Goal: Information Seeking & Learning: Learn about a topic

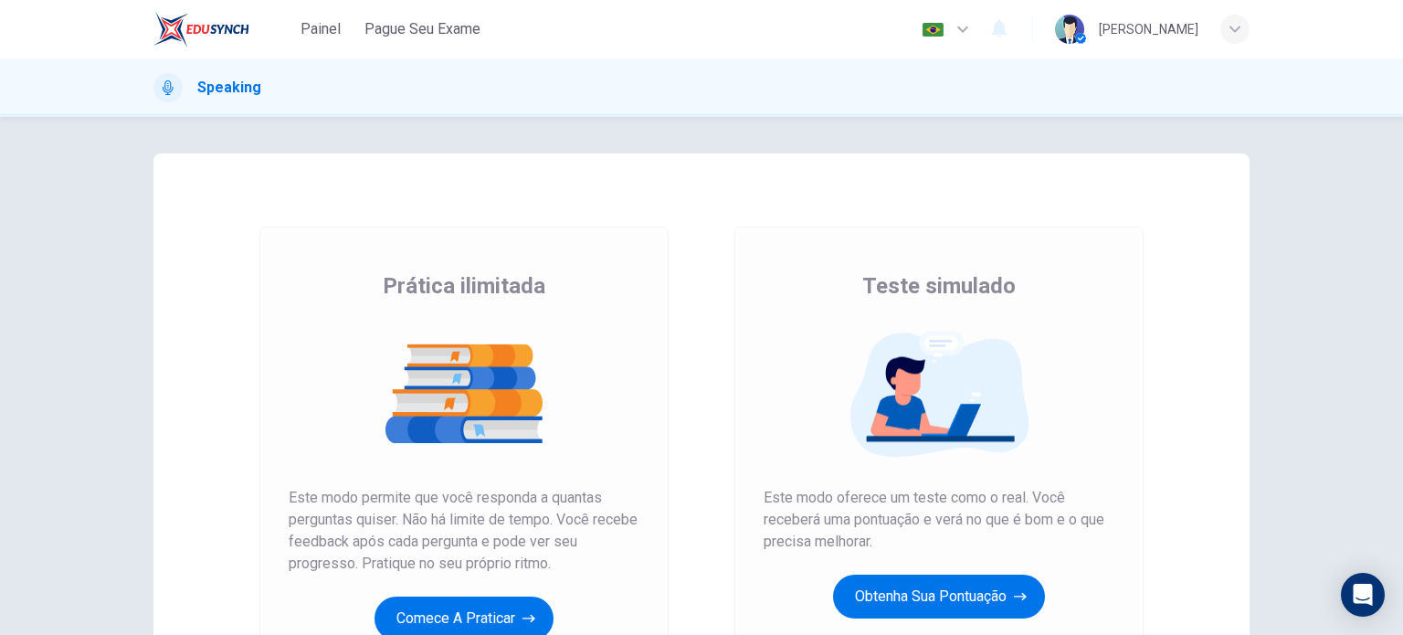
scroll to position [91, 0]
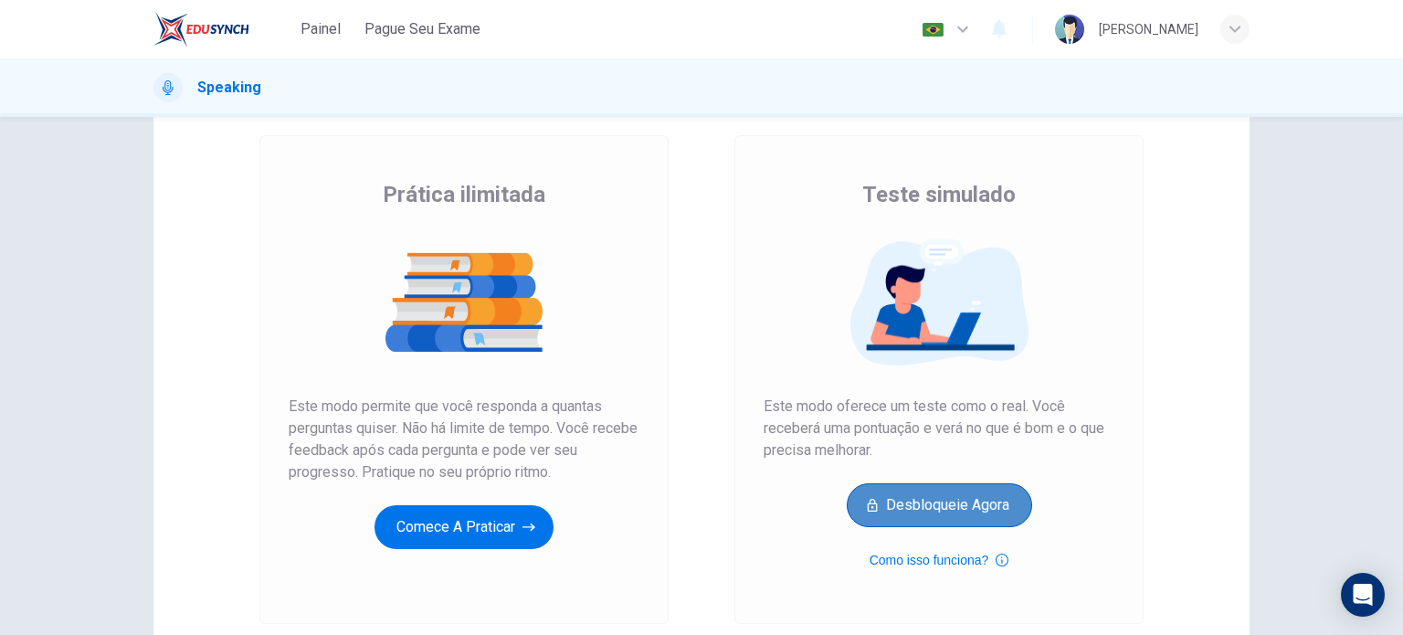
click at [931, 496] on button "Desbloqueie agora" at bounding box center [939, 505] width 185 height 44
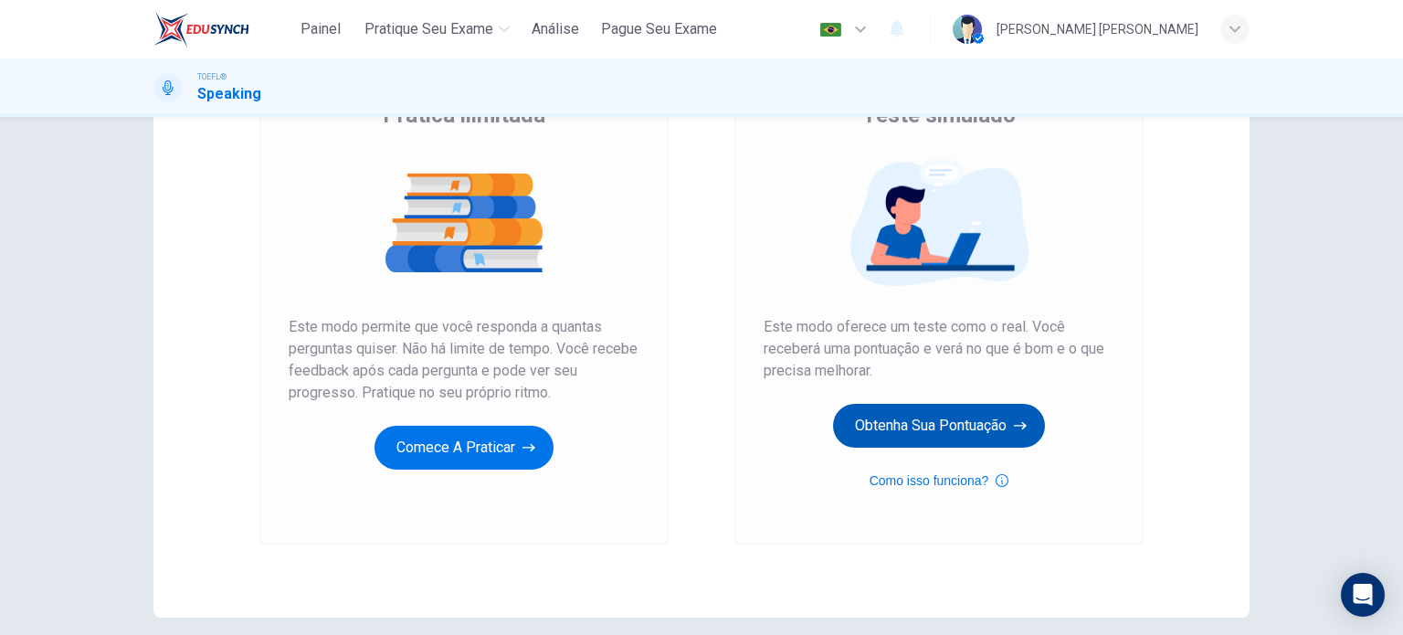
scroll to position [183, 0]
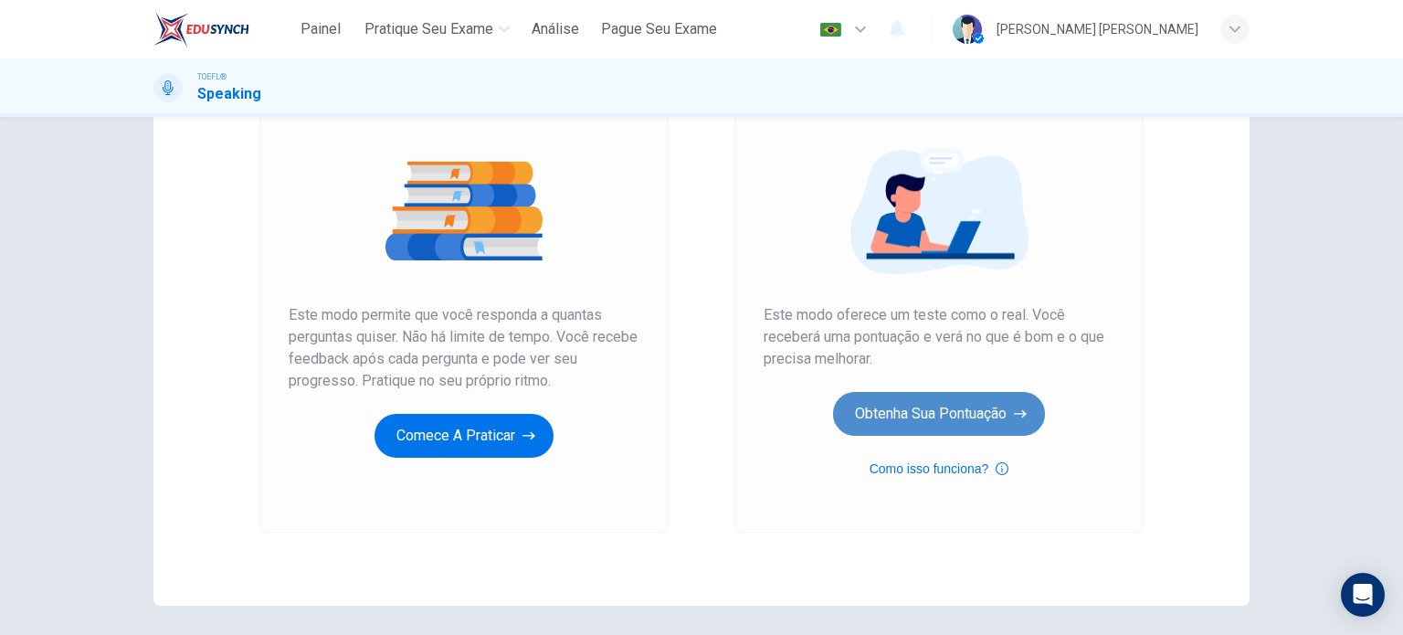
click at [878, 413] on button "Obtenha sua pontuação" at bounding box center [939, 414] width 212 height 44
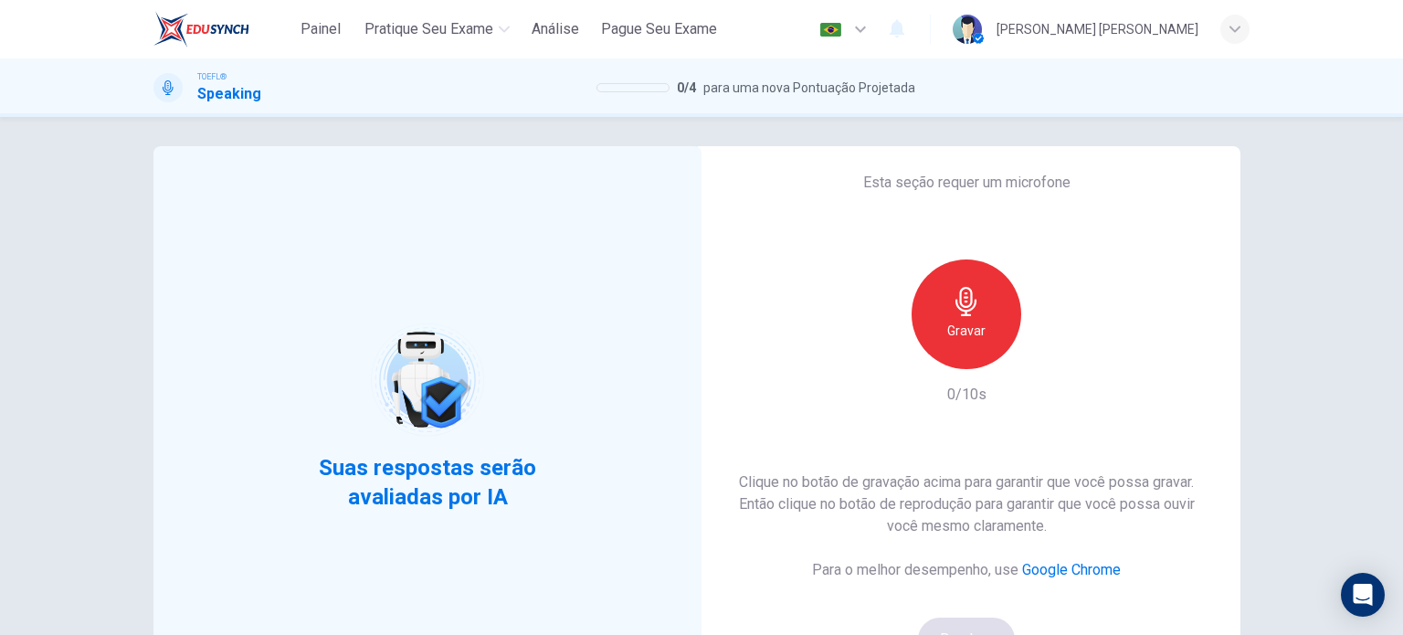
scroll to position [0, 0]
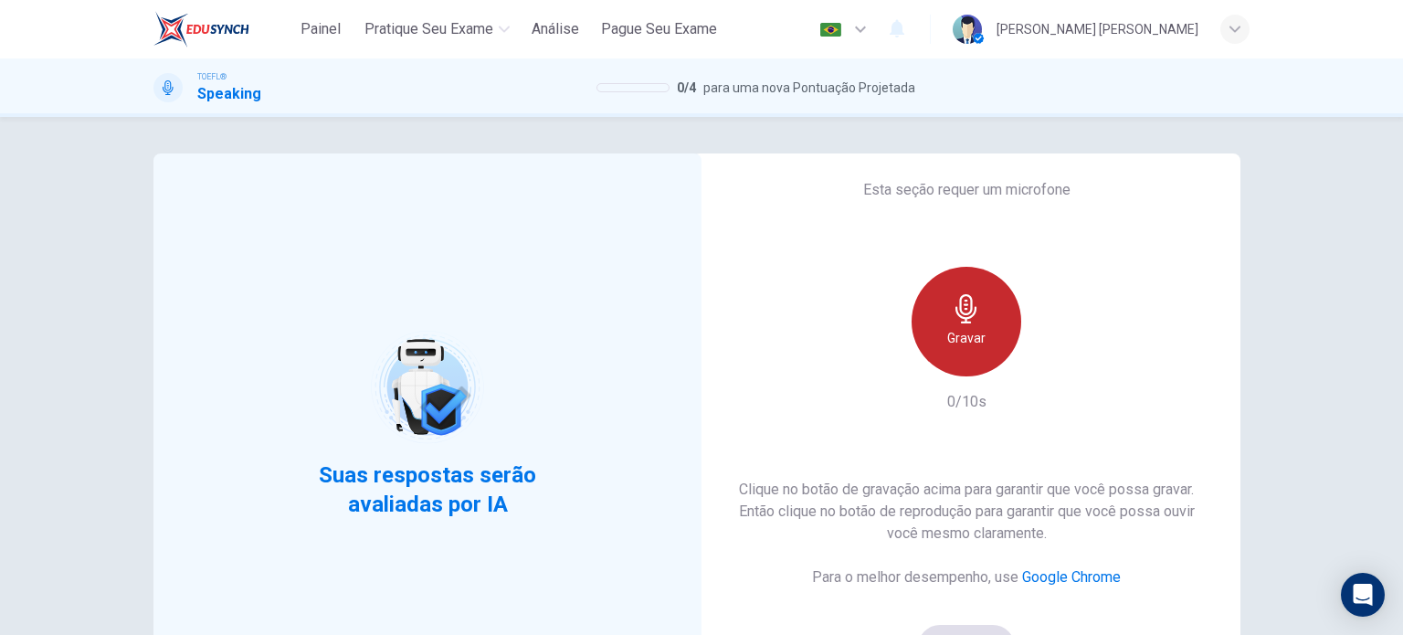
click at [945, 324] on div "Gravar" at bounding box center [967, 322] width 110 height 110
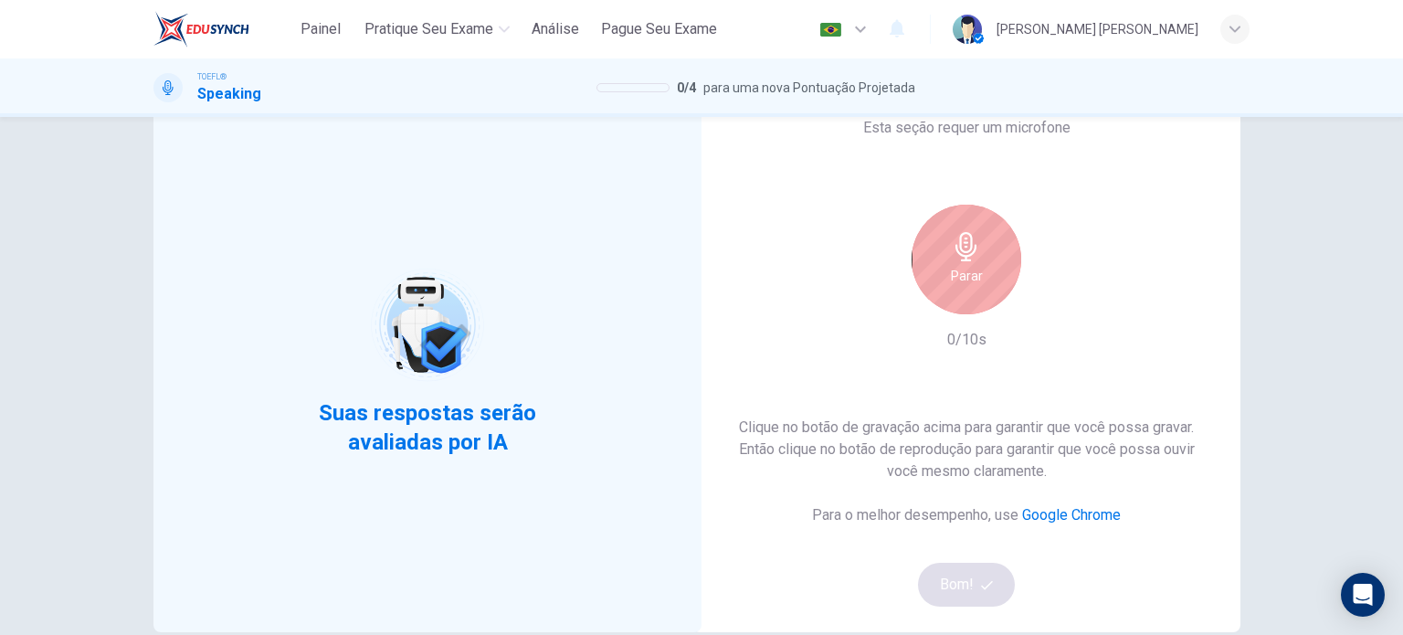
scroll to position [91, 0]
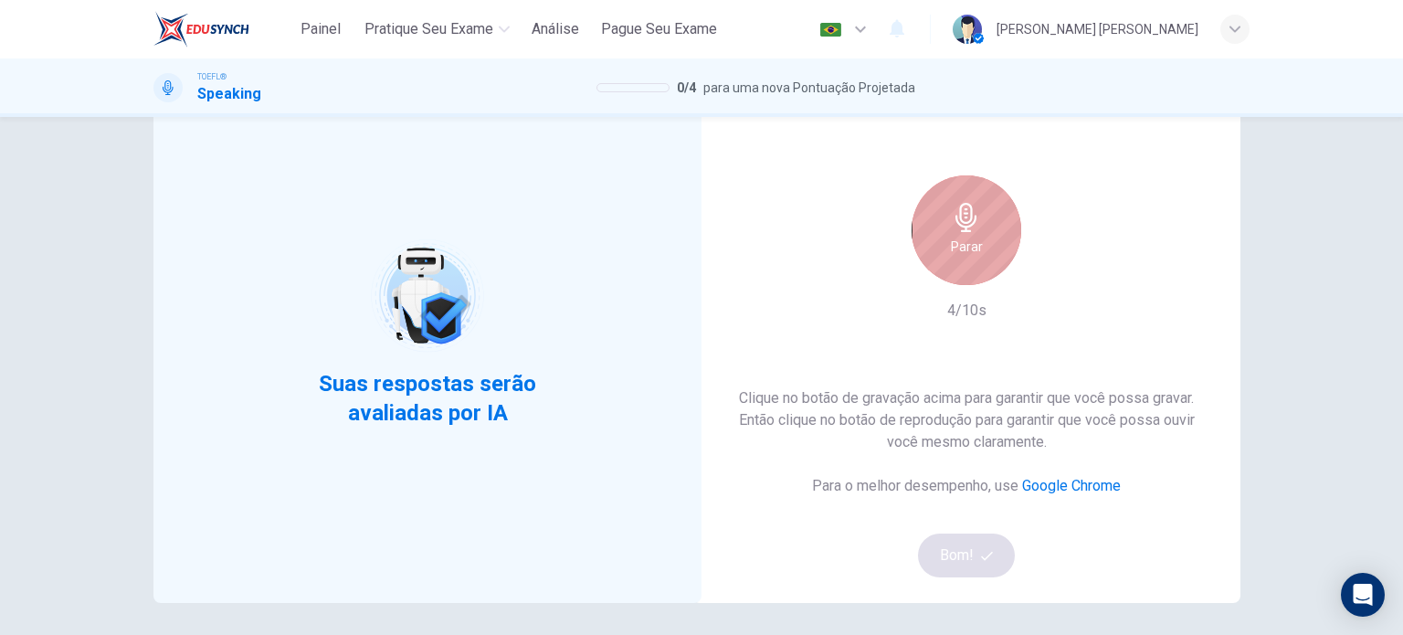
click at [992, 238] on div "Parar" at bounding box center [967, 230] width 110 height 110
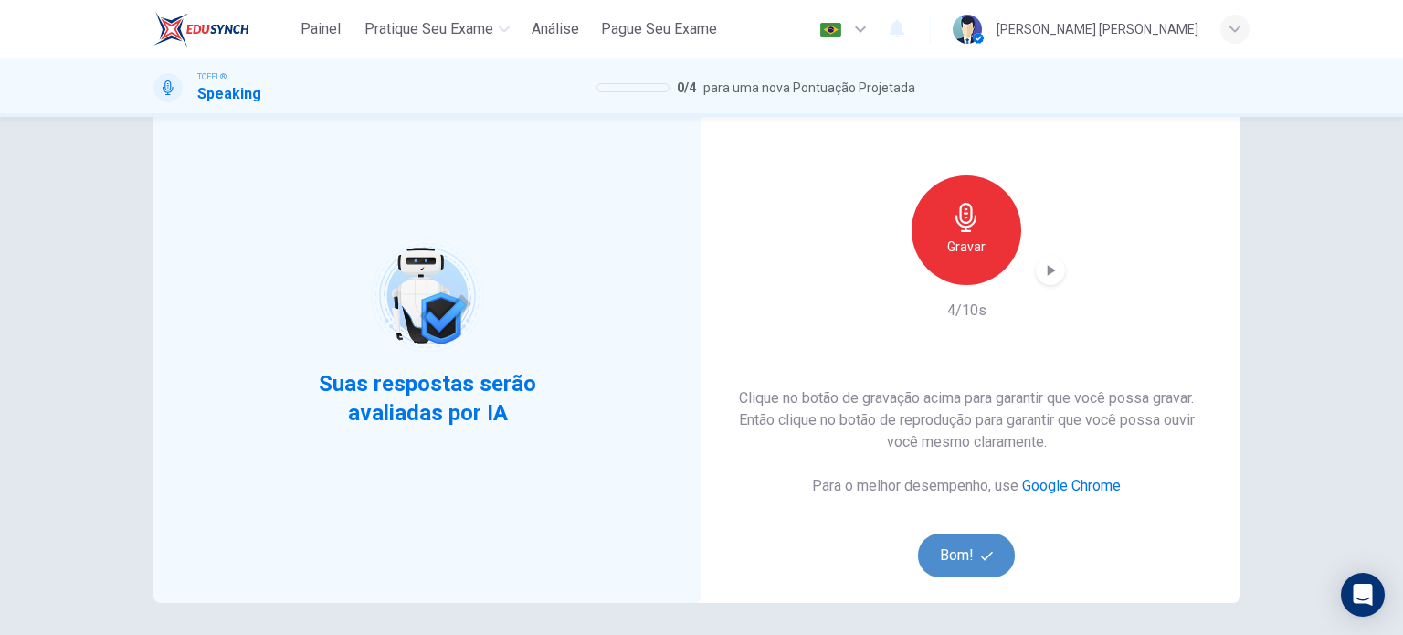
click at [975, 551] on button "Bom!" at bounding box center [967, 555] width 98 height 44
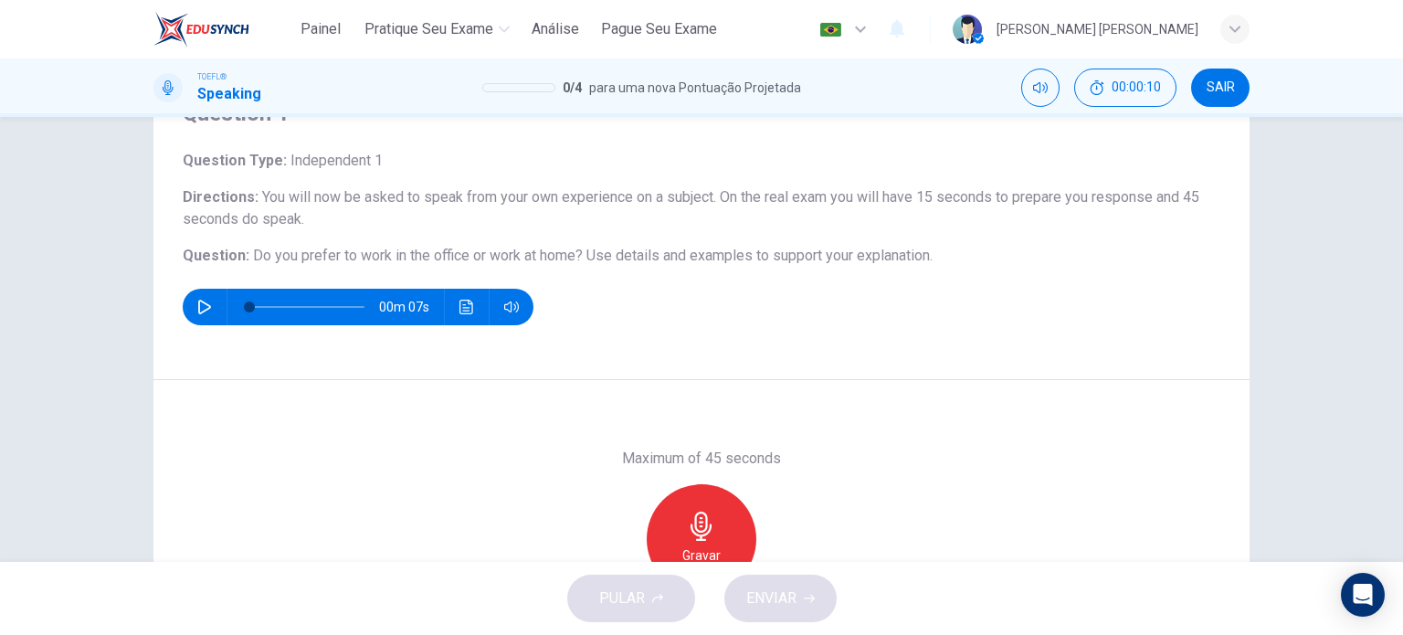
click at [212, 303] on button "button" at bounding box center [204, 307] width 29 height 37
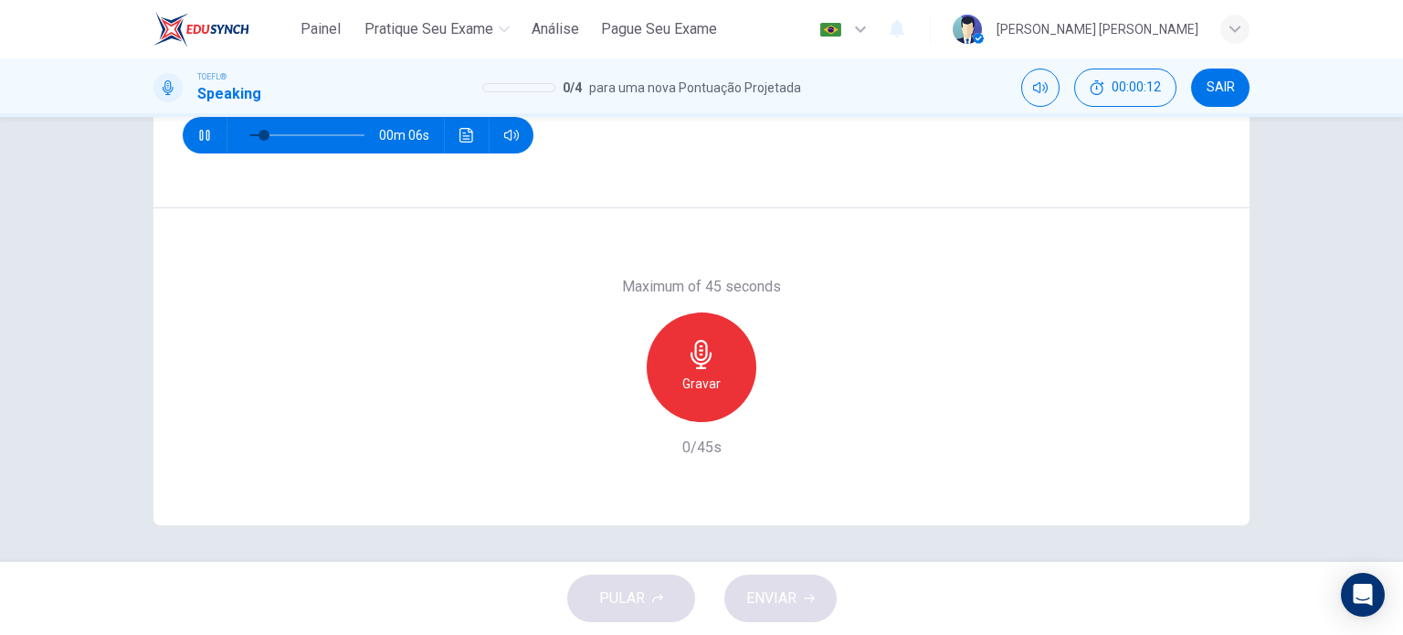
scroll to position [172, 0]
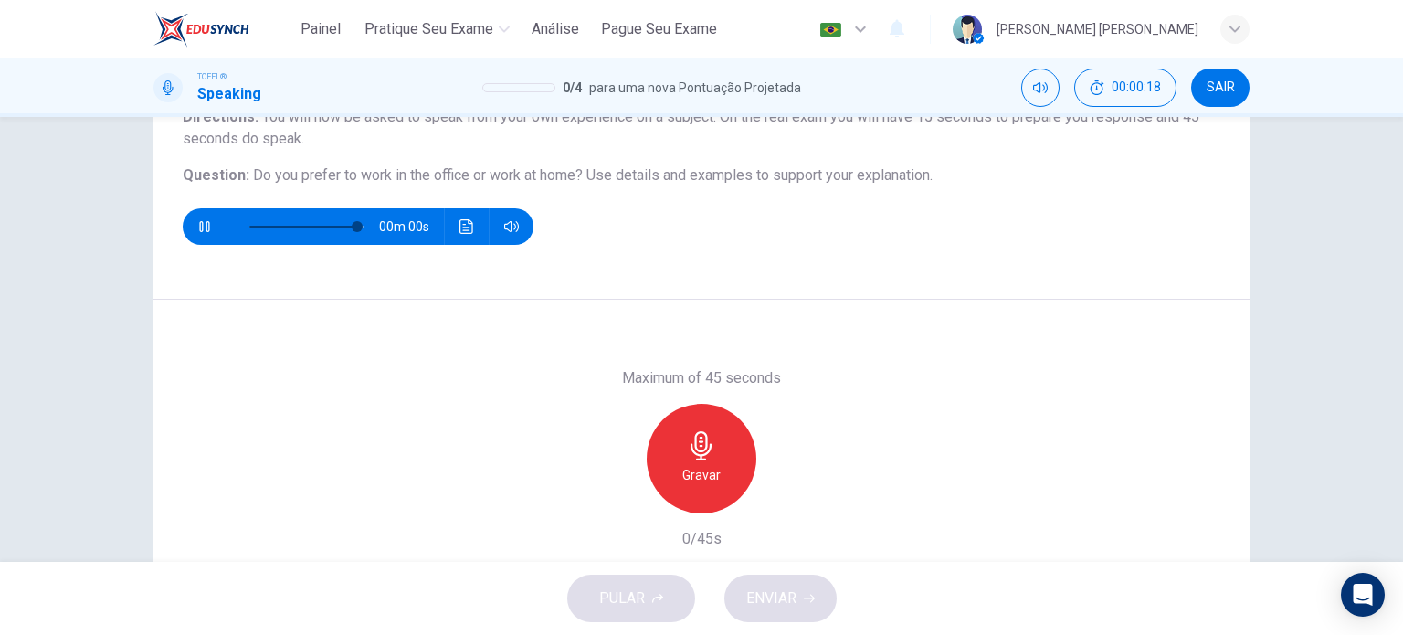
type input "0"
click at [692, 458] on icon "button" at bounding box center [701, 445] width 21 height 29
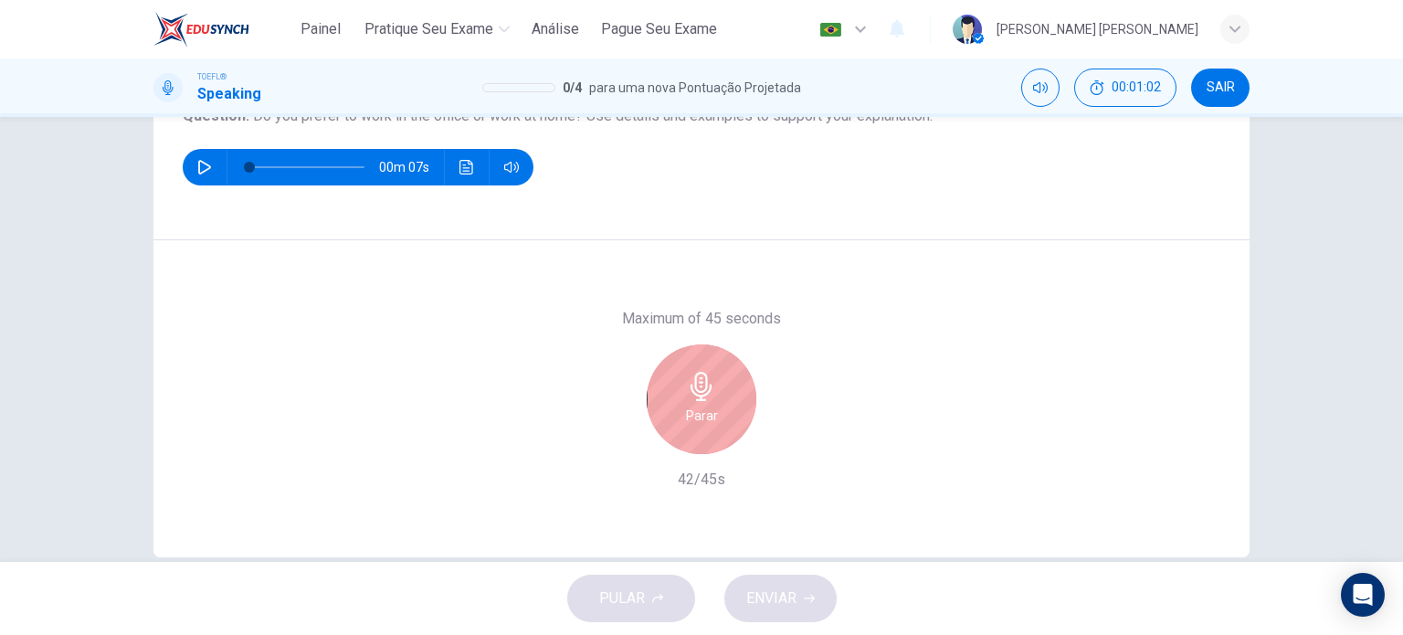
scroll to position [263, 0]
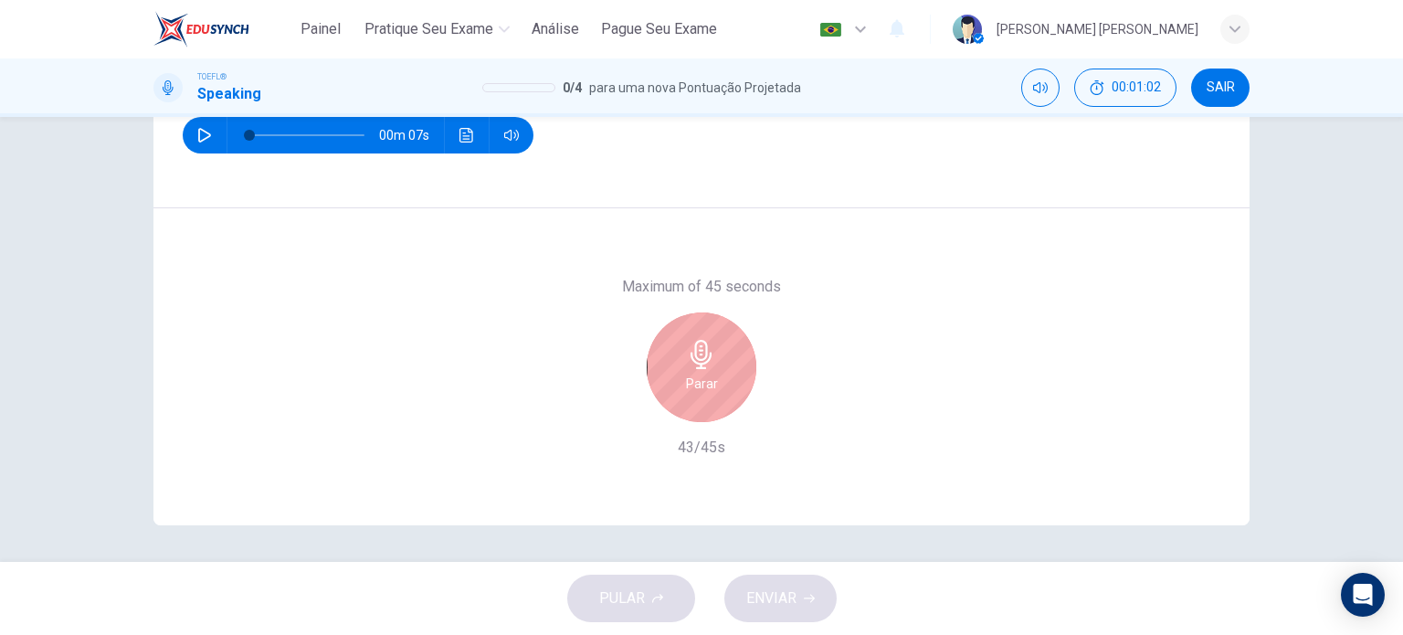
click at [702, 408] on div "Parar" at bounding box center [702, 367] width 110 height 110
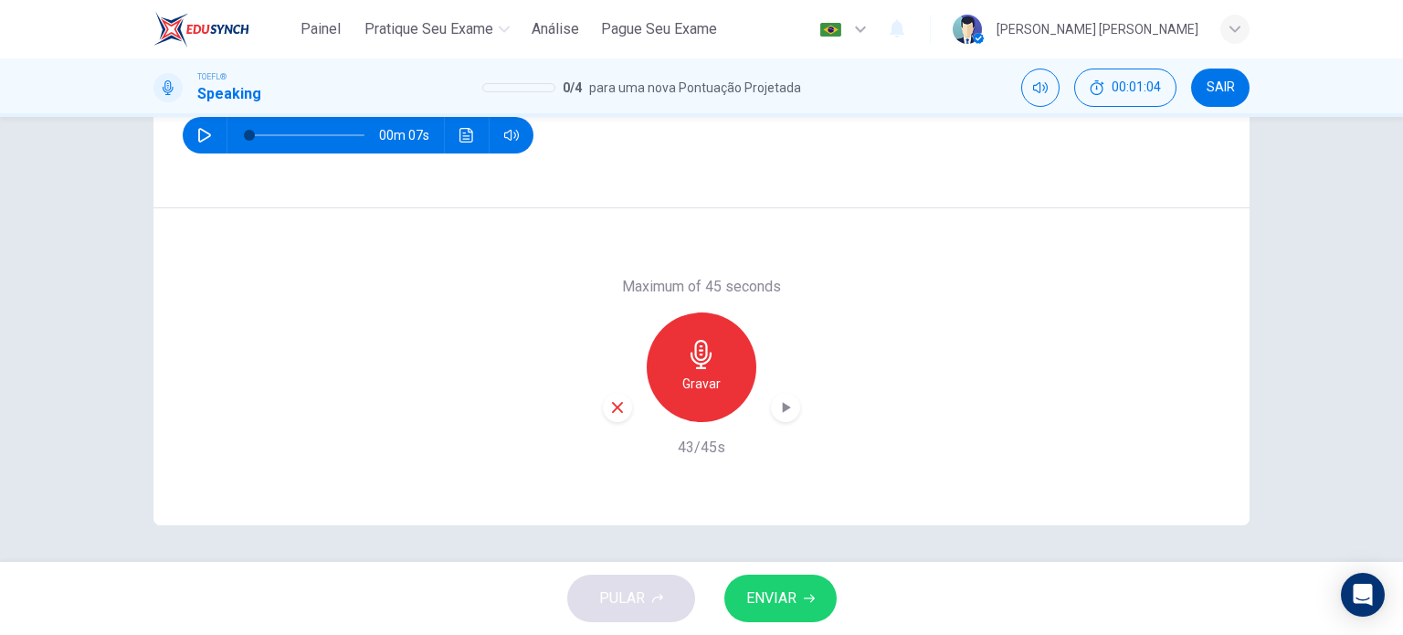
click at [781, 596] on span "ENVIAR" at bounding box center [771, 599] width 50 height 26
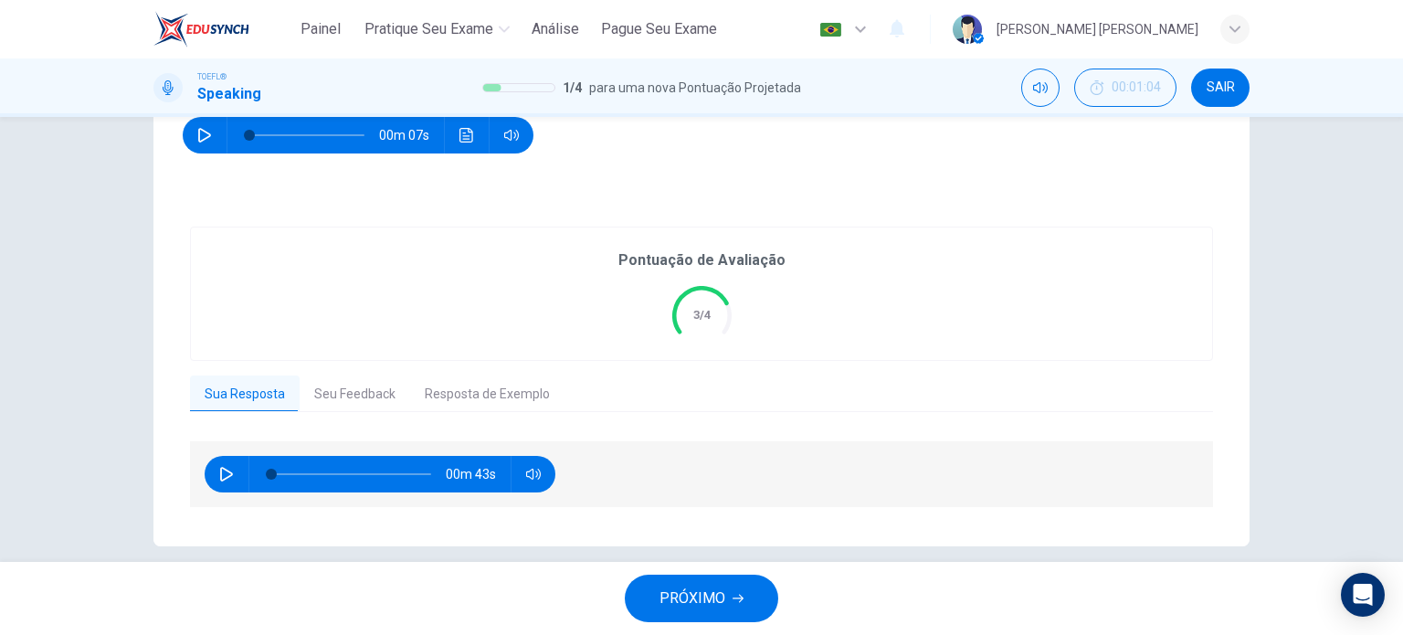
click at [333, 388] on button "Seu Feedback" at bounding box center [355, 394] width 111 height 38
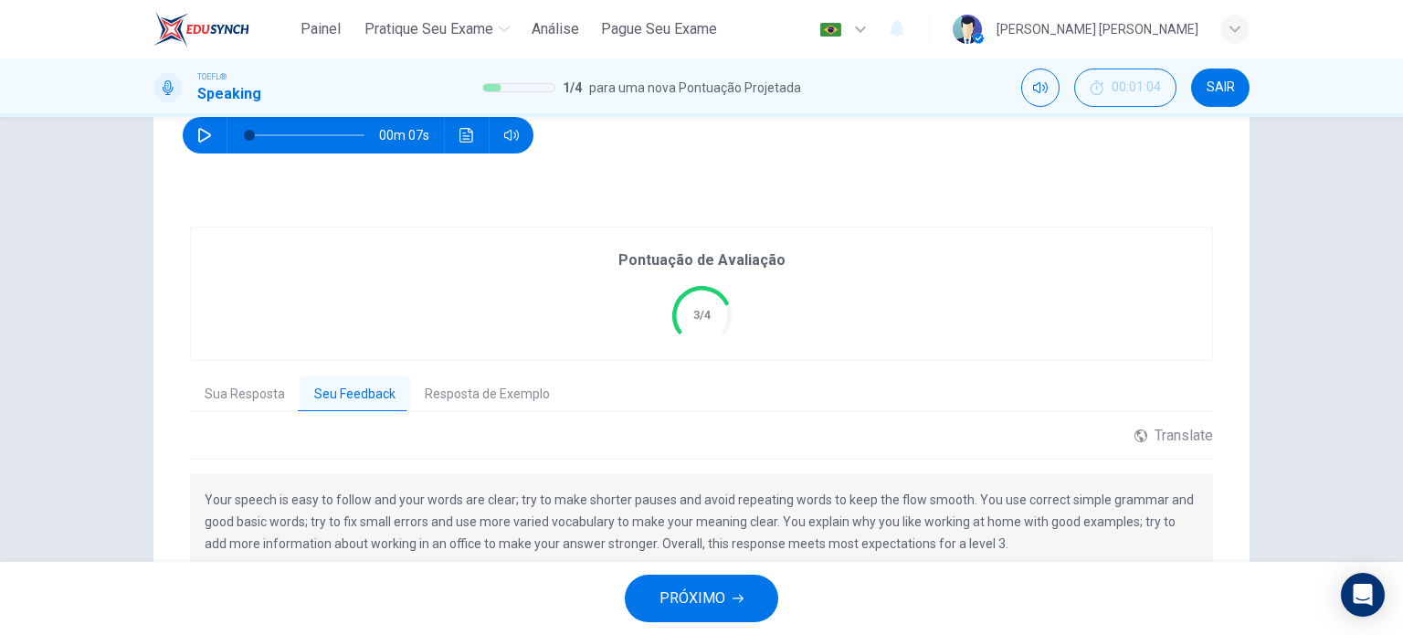
scroll to position [373, 0]
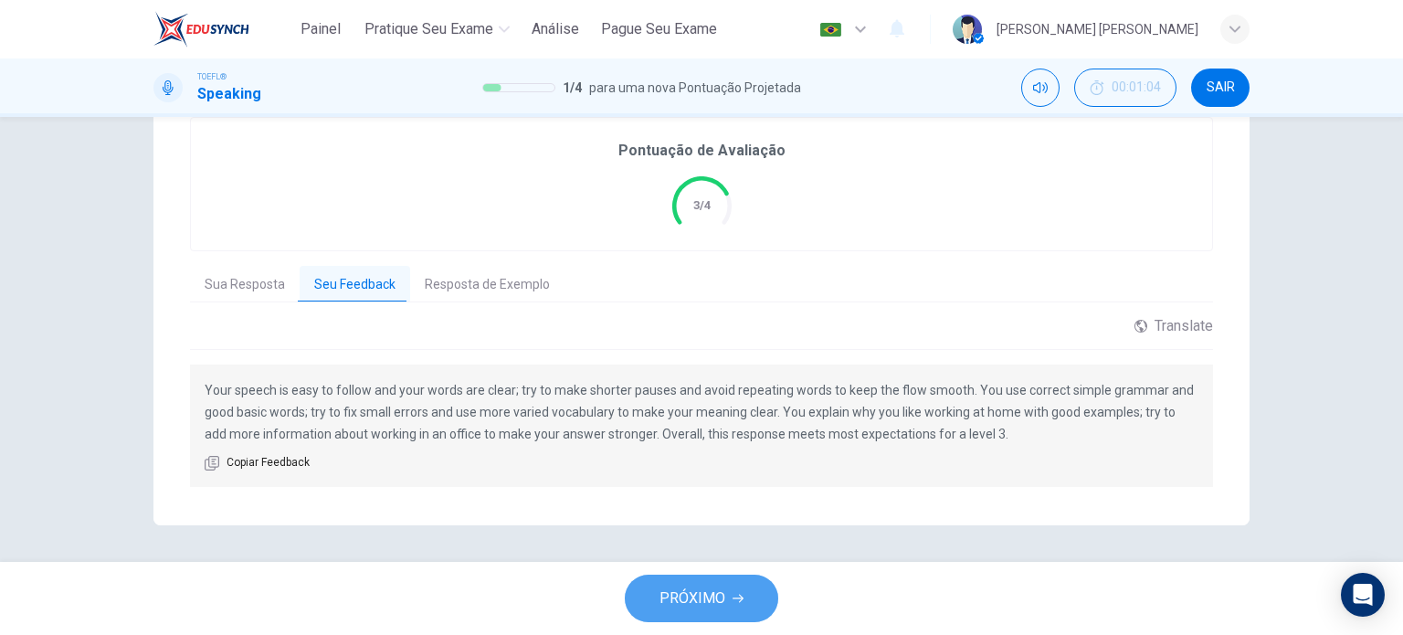
click at [729, 590] on button "PRÓXIMO" at bounding box center [701, 599] width 153 height 48
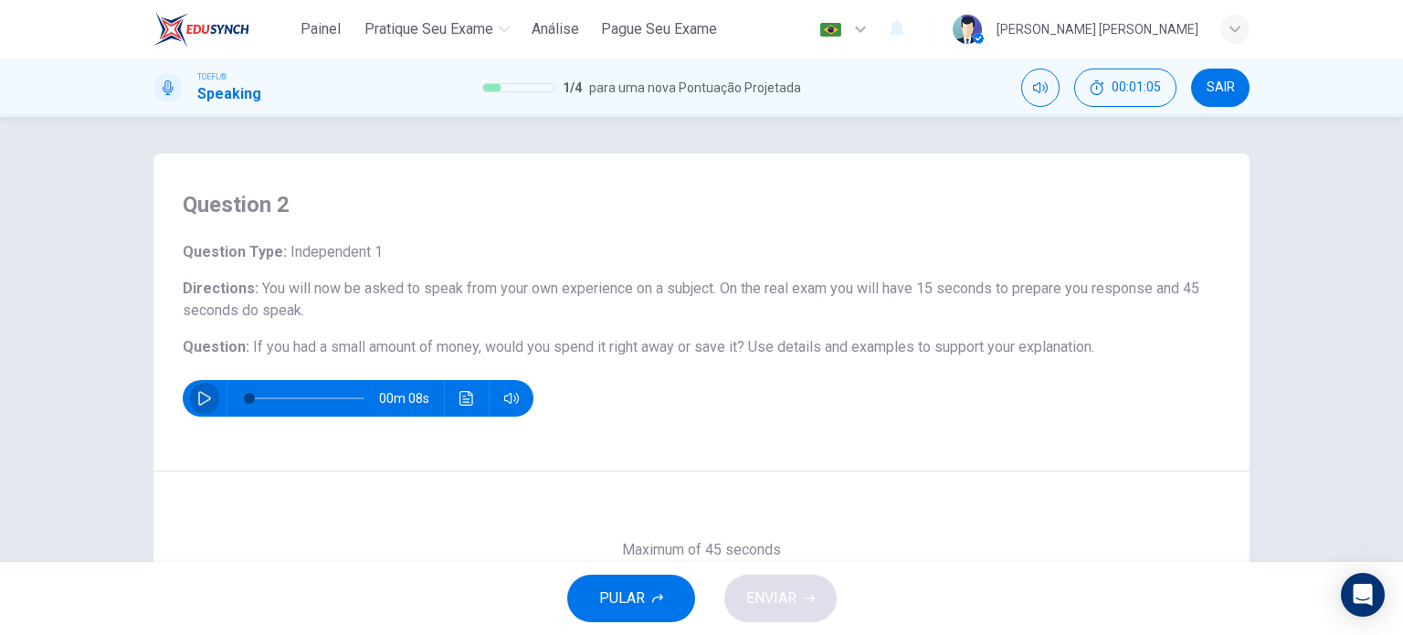
click at [198, 397] on icon "button" at bounding box center [204, 398] width 13 height 15
click at [194, 407] on button "button" at bounding box center [204, 398] width 29 height 37
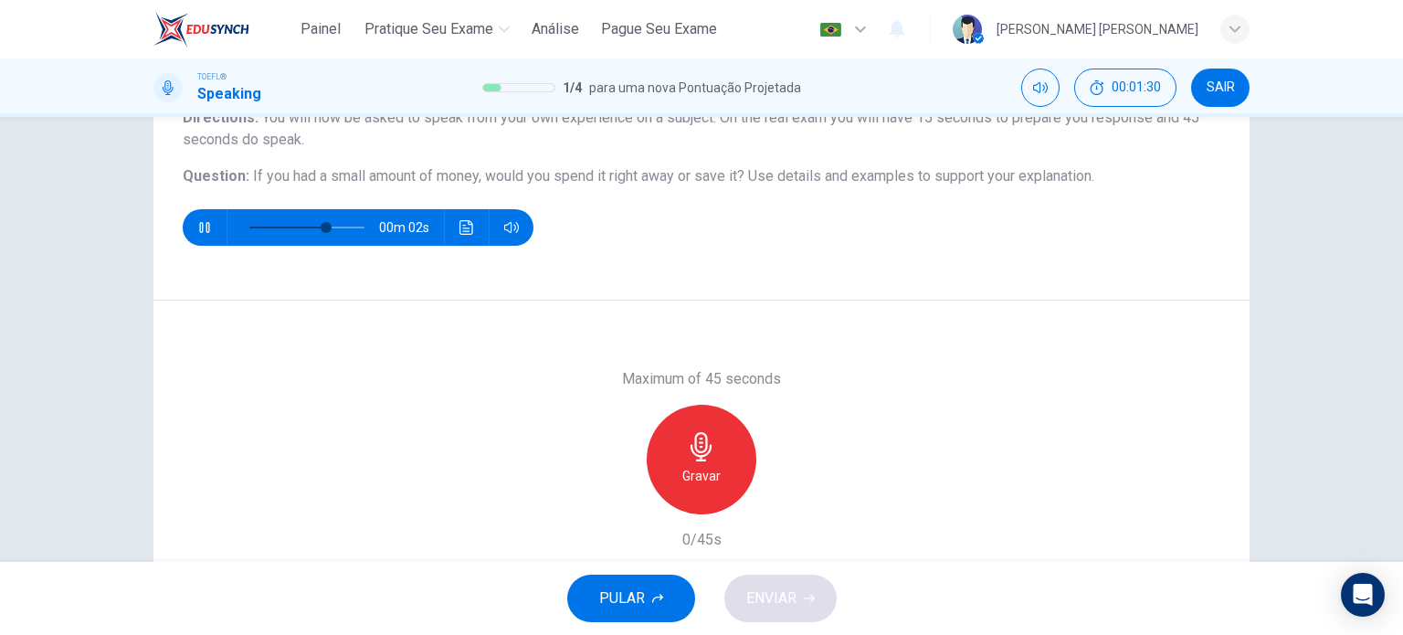
scroll to position [183, 0]
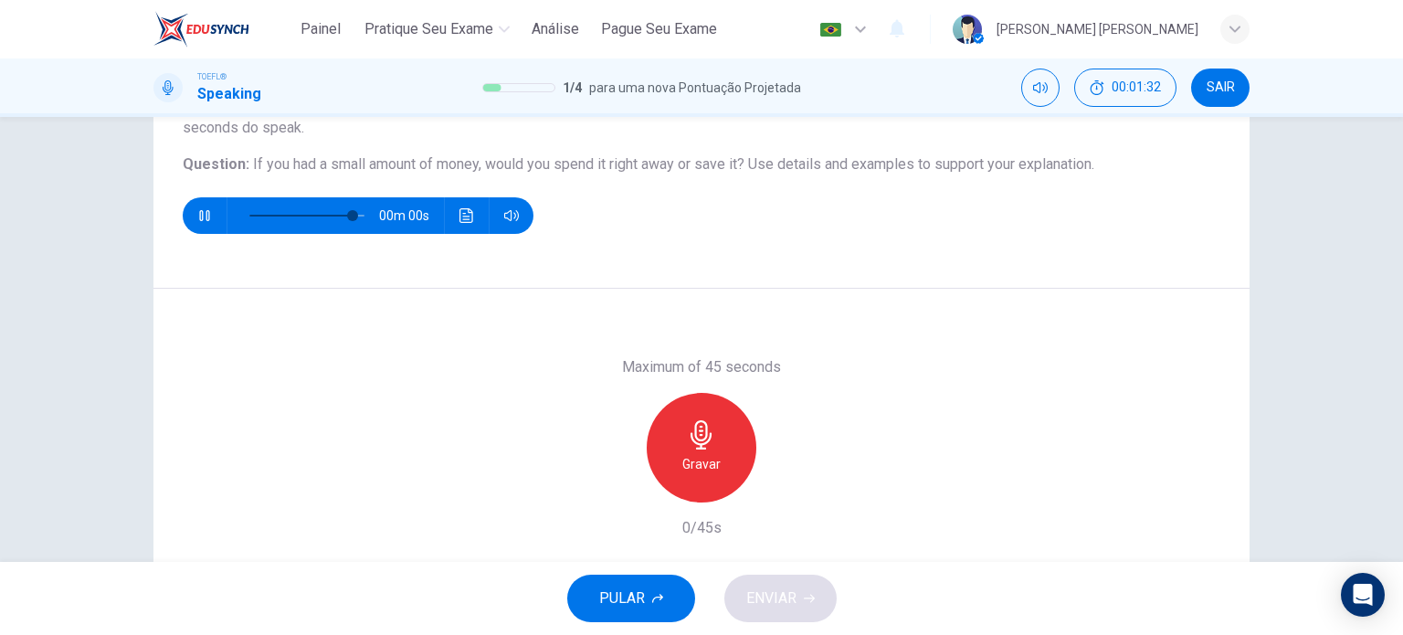
type input "0"
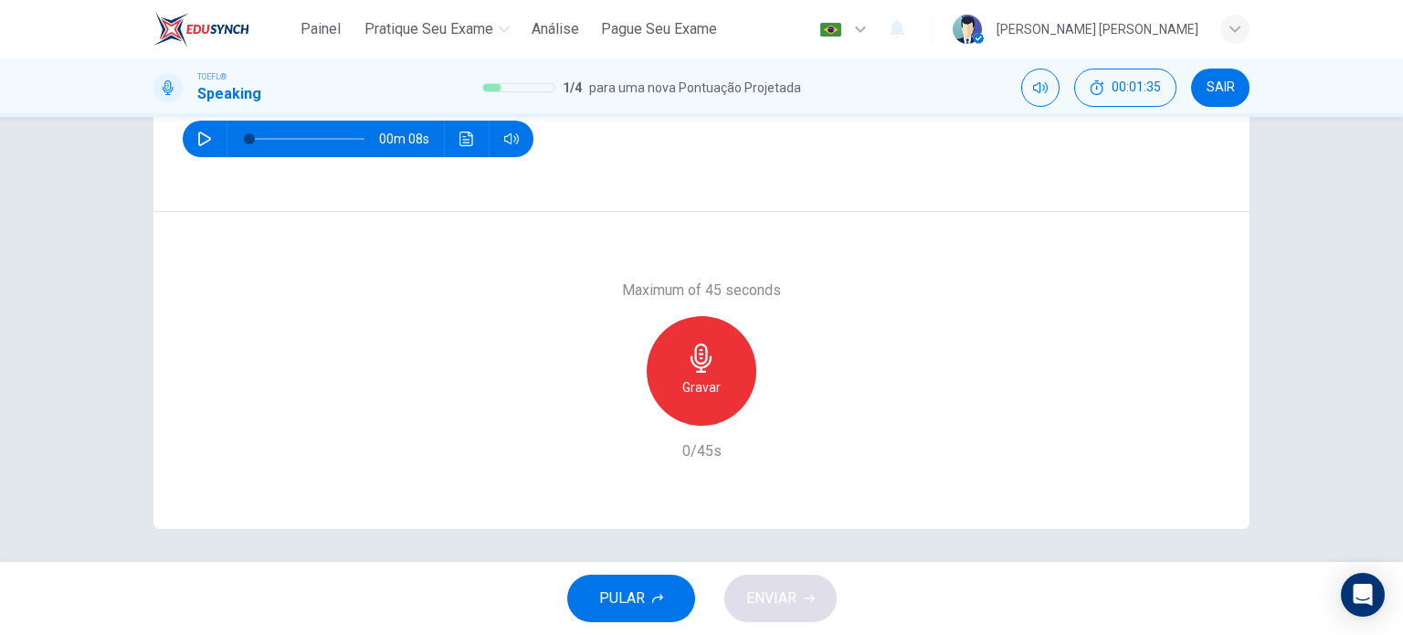
scroll to position [263, 0]
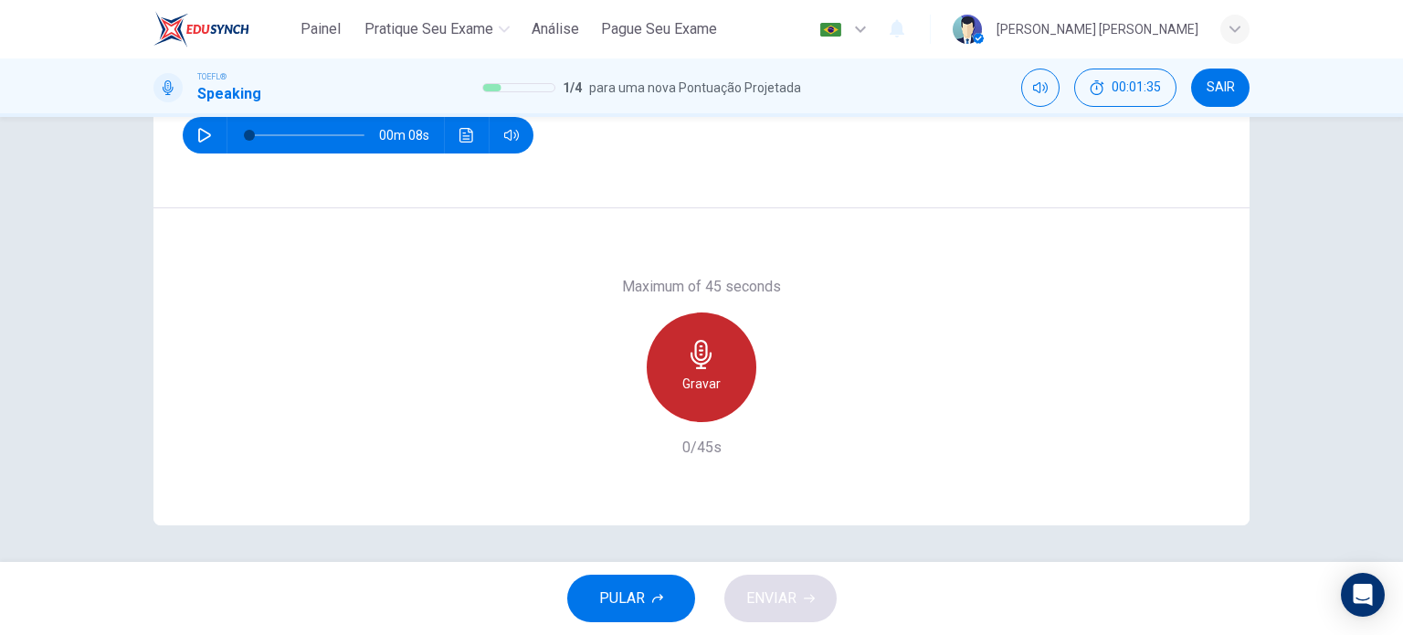
click at [702, 376] on h6 "Gravar" at bounding box center [701, 384] width 38 height 22
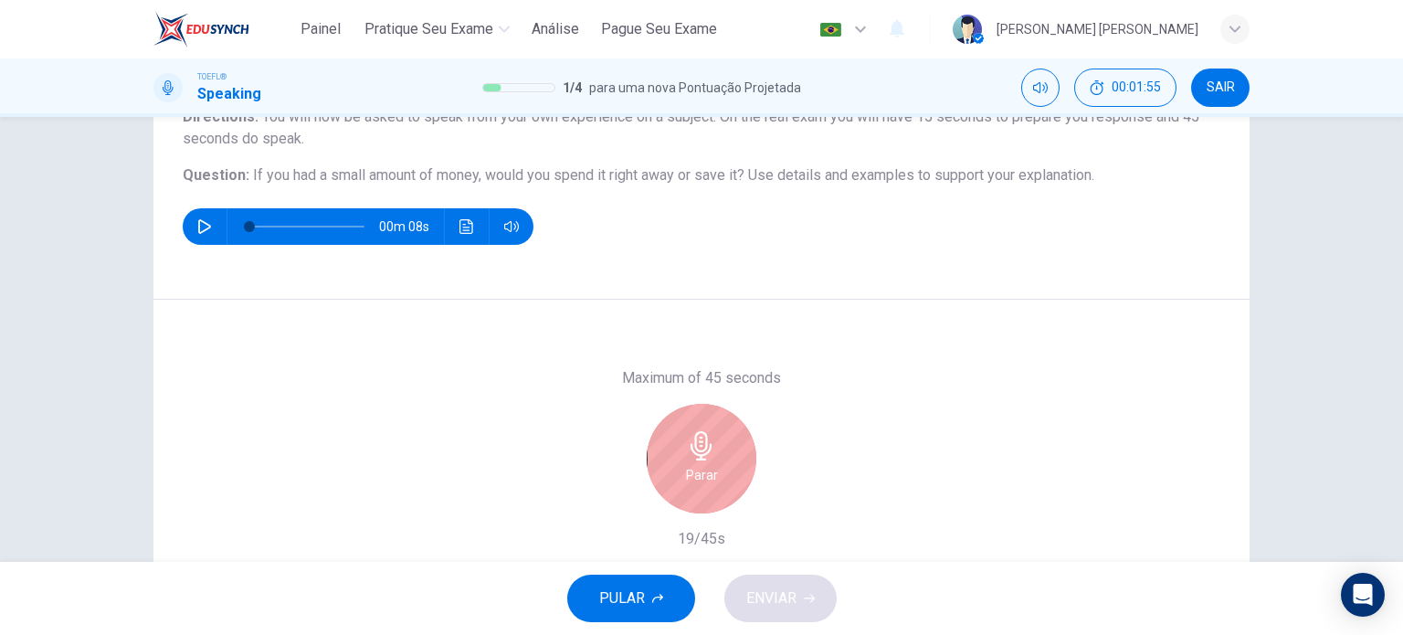
click at [719, 459] on div "Parar" at bounding box center [702, 459] width 110 height 110
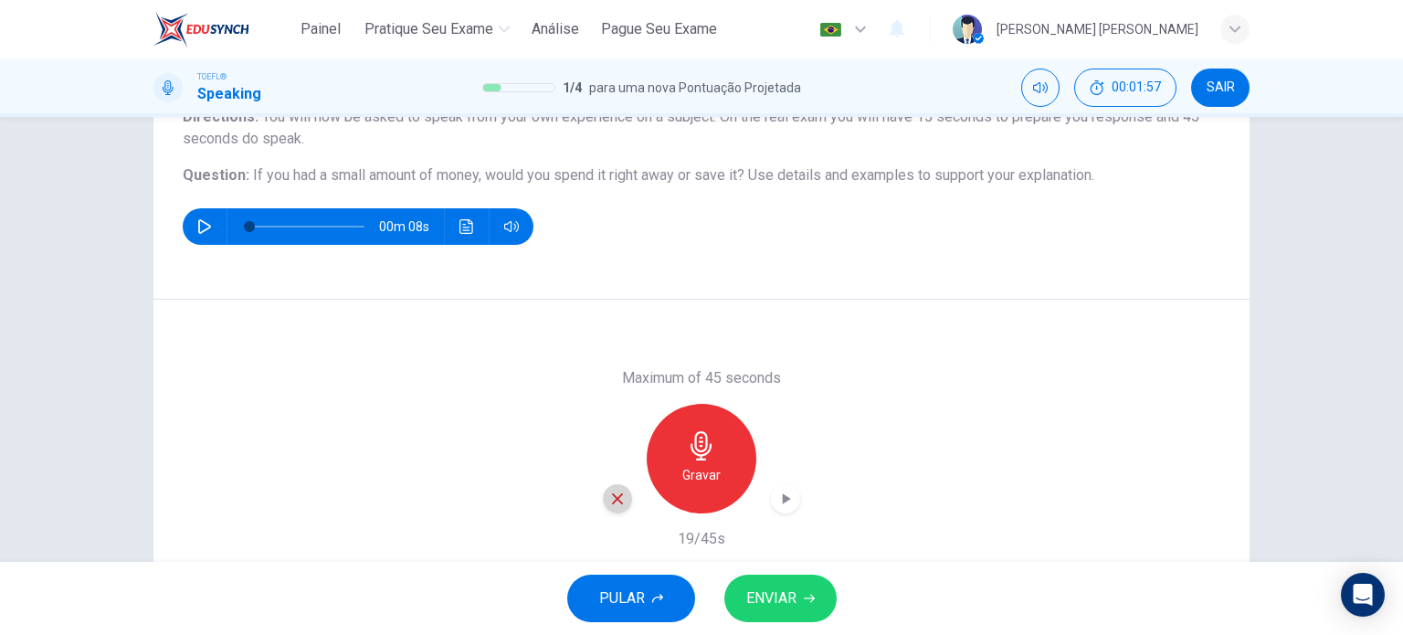
click at [620, 495] on icon "button" at bounding box center [617, 499] width 16 height 16
click at [719, 459] on div "Gravar" at bounding box center [702, 459] width 110 height 110
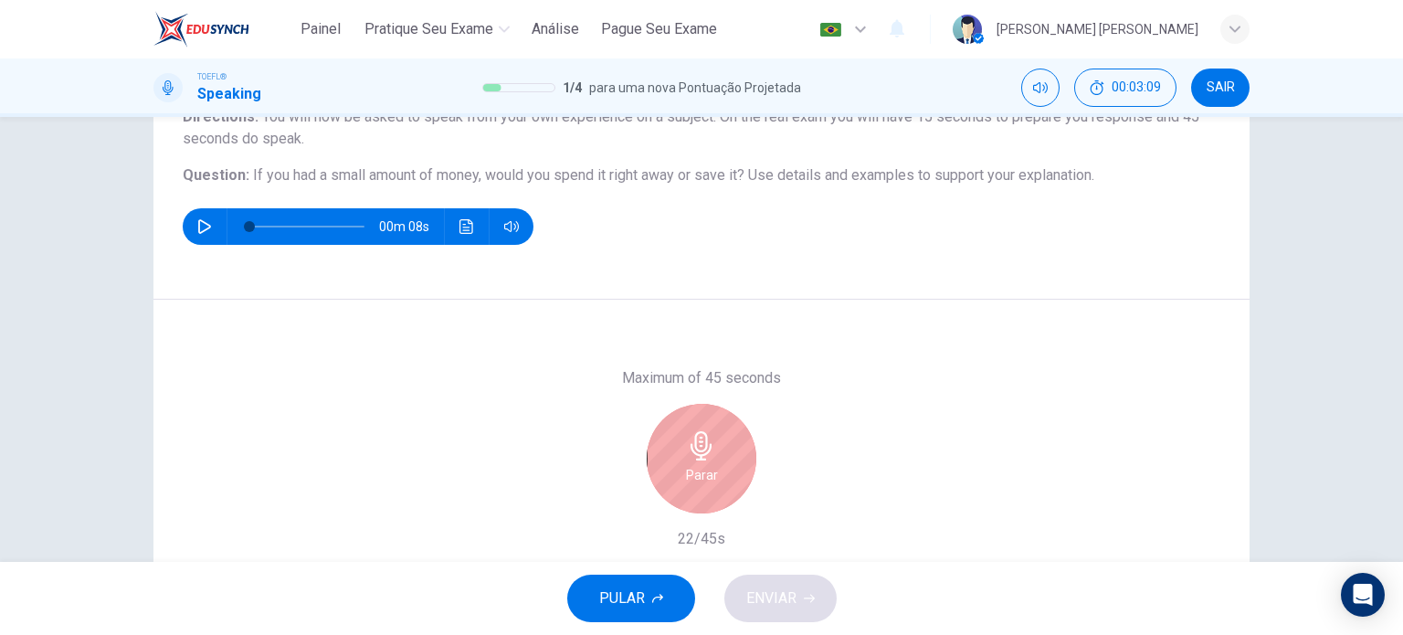
click at [725, 459] on div "Parar" at bounding box center [702, 459] width 110 height 110
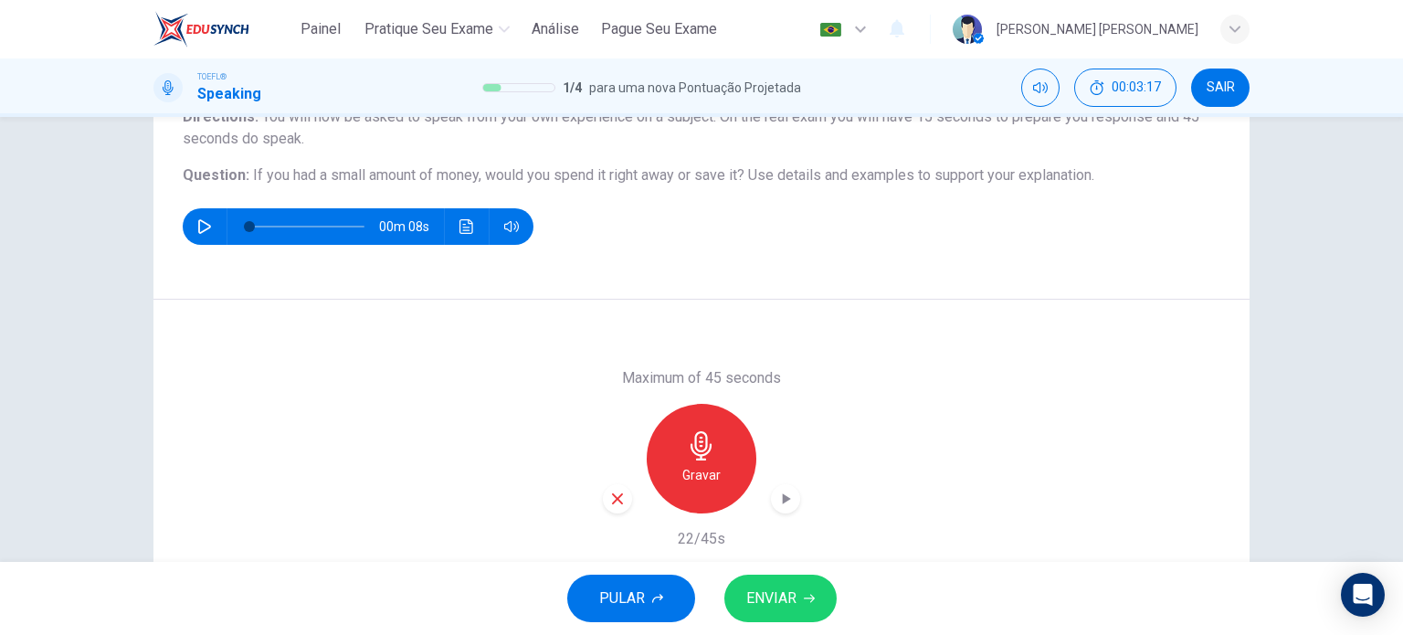
click at [781, 580] on button "ENVIAR" at bounding box center [780, 599] width 112 height 48
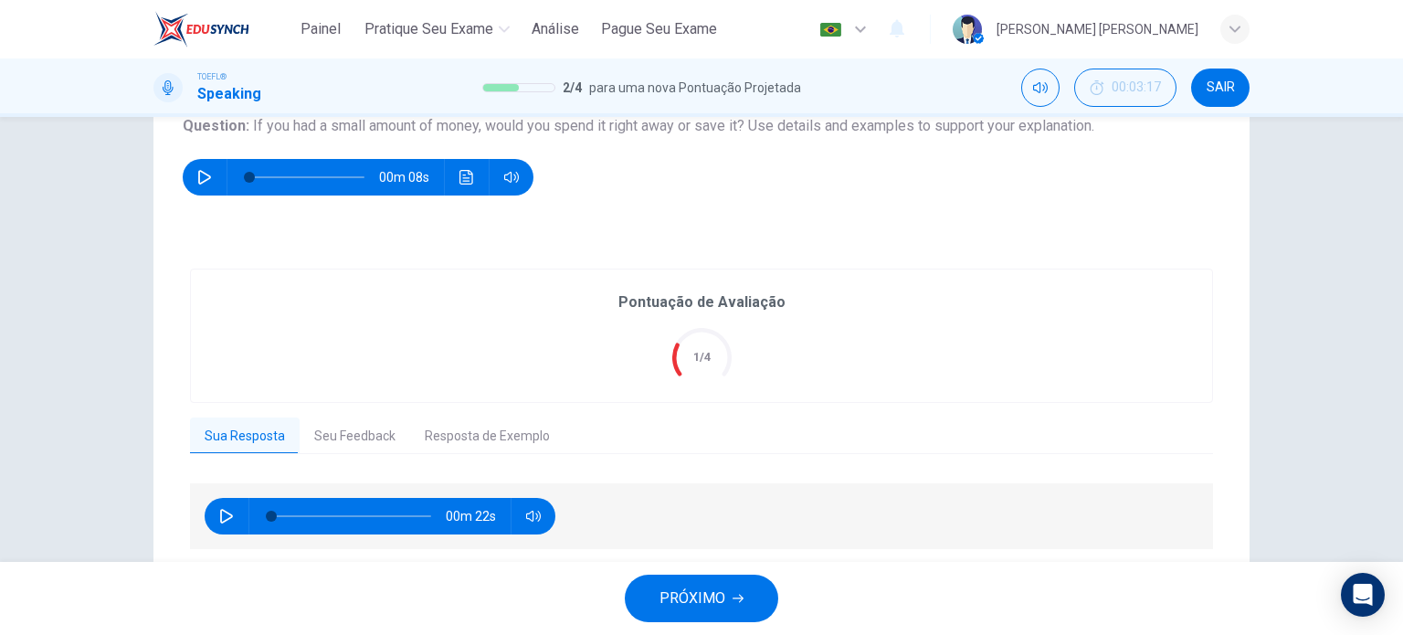
scroll to position [263, 0]
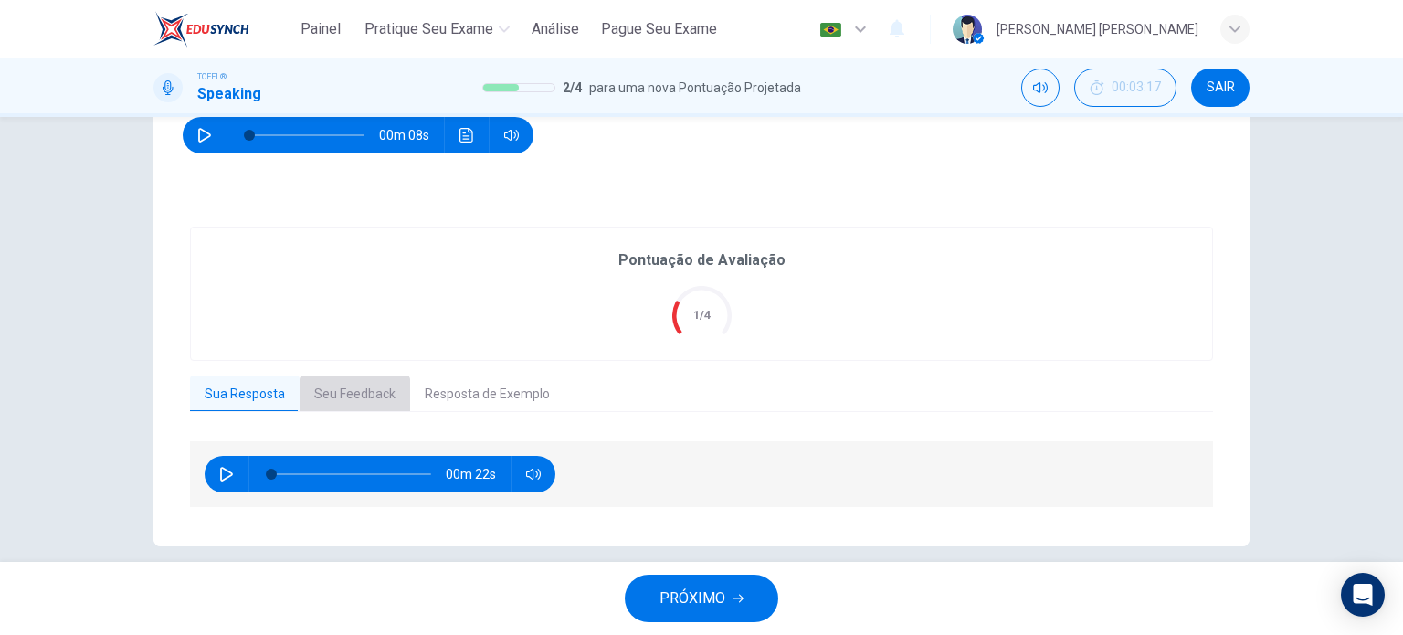
click at [343, 405] on button "Seu Feedback" at bounding box center [355, 394] width 111 height 38
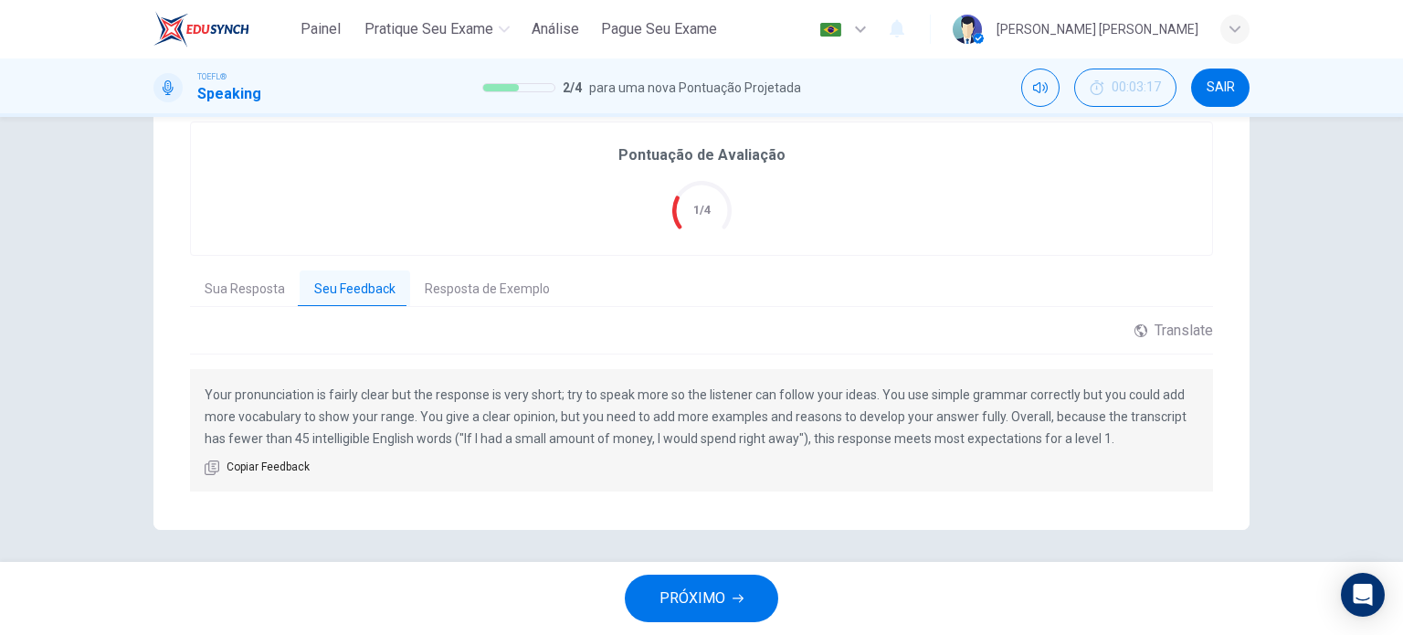
scroll to position [373, 0]
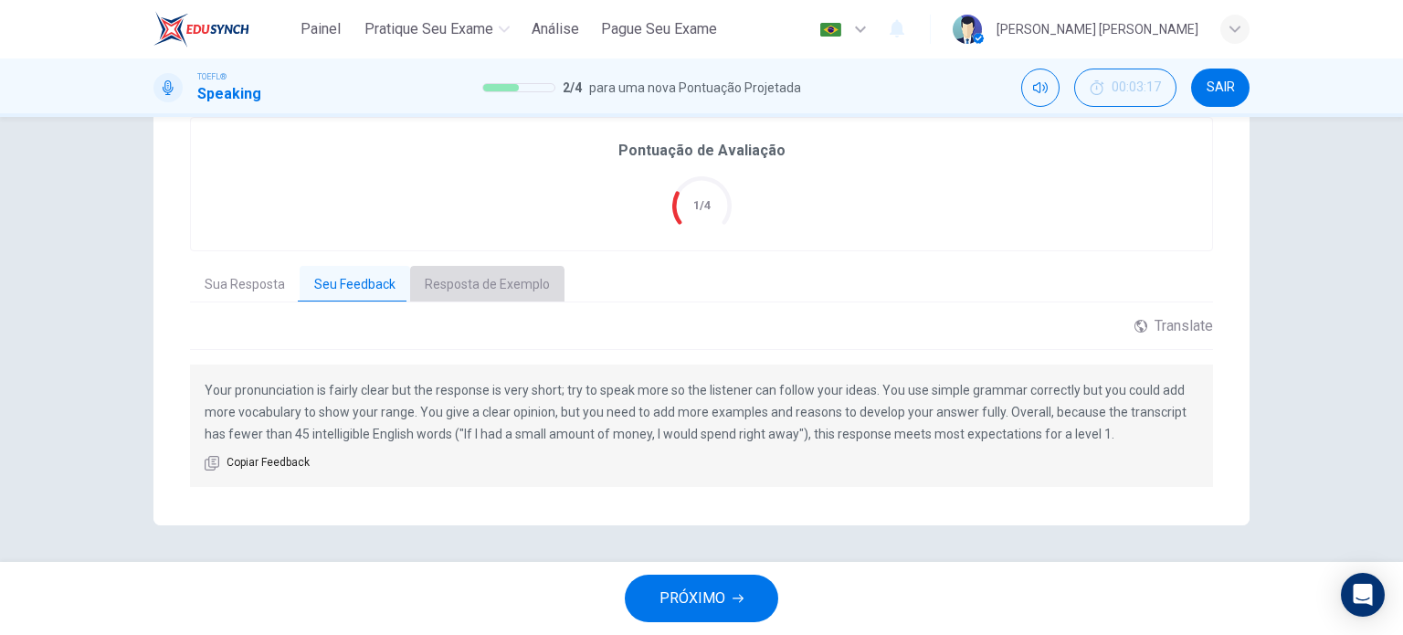
click at [464, 288] on button "Resposta de Exemplo" at bounding box center [487, 285] width 154 height 38
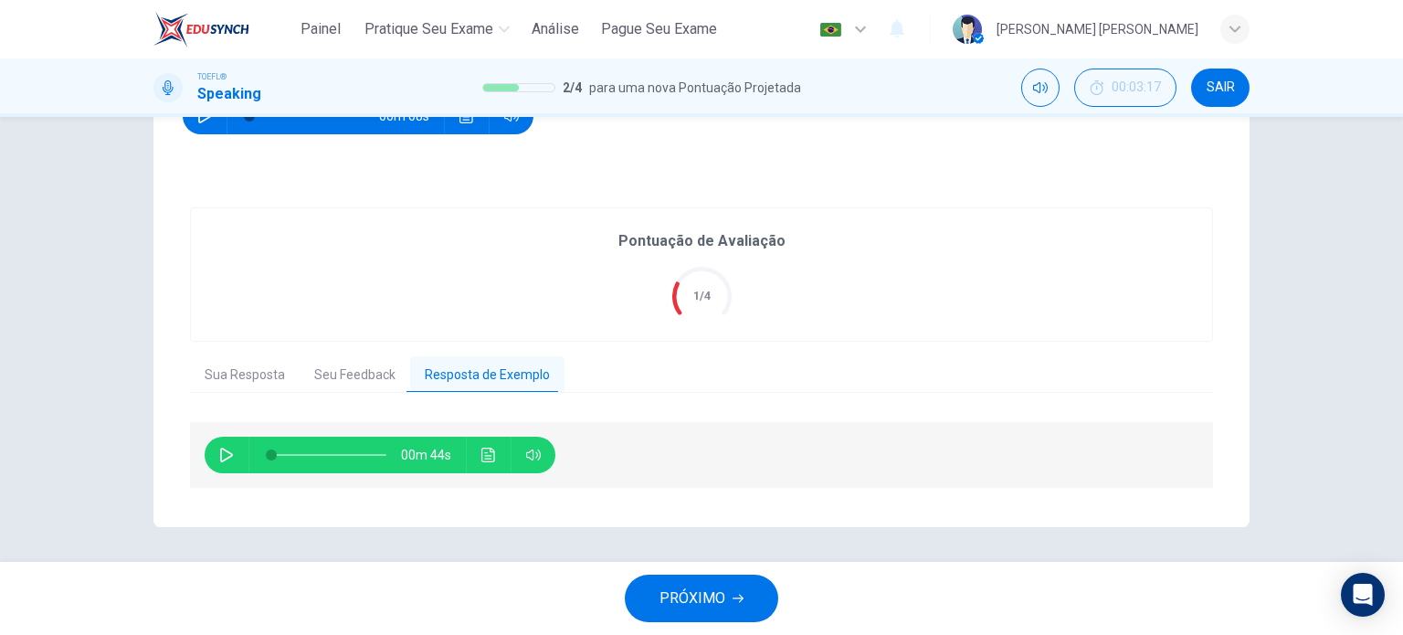
click at [481, 449] on icon "Clique para ver a transcrição do áudio" at bounding box center [488, 455] width 15 height 15
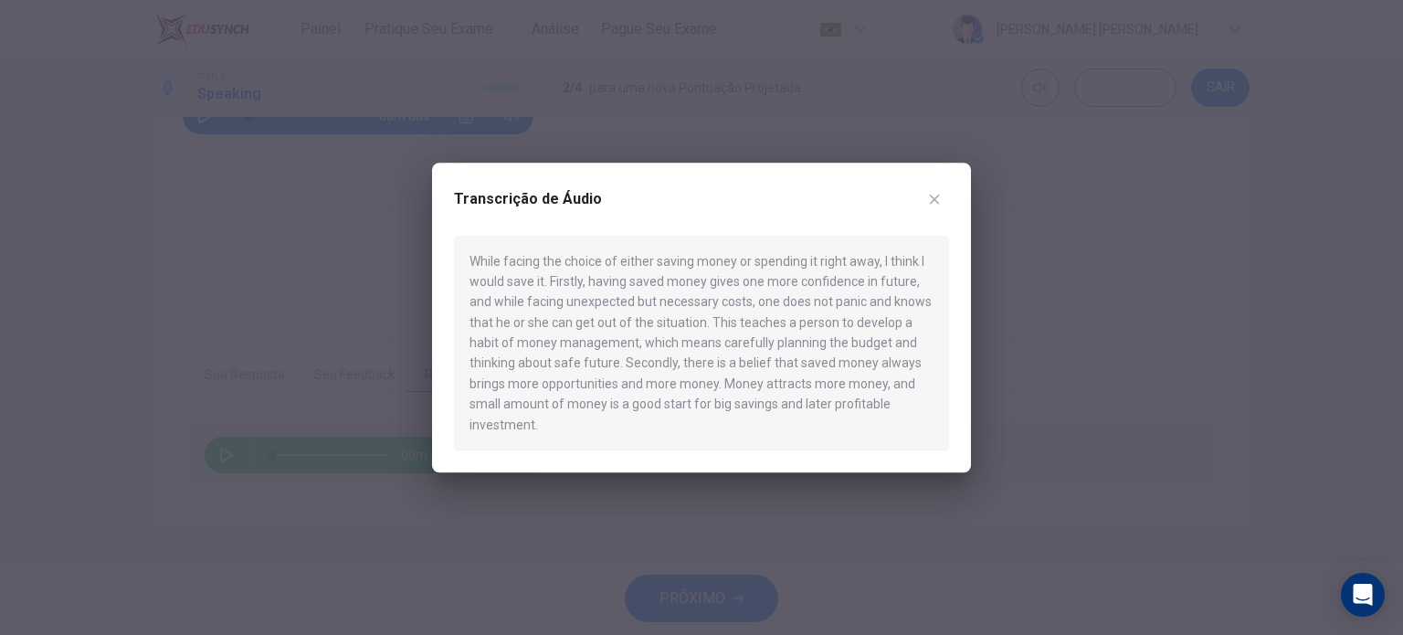
click at [939, 198] on icon "button" at bounding box center [934, 199] width 15 height 15
